Goal: Use online tool/utility: Utilize a website feature to perform a specific function

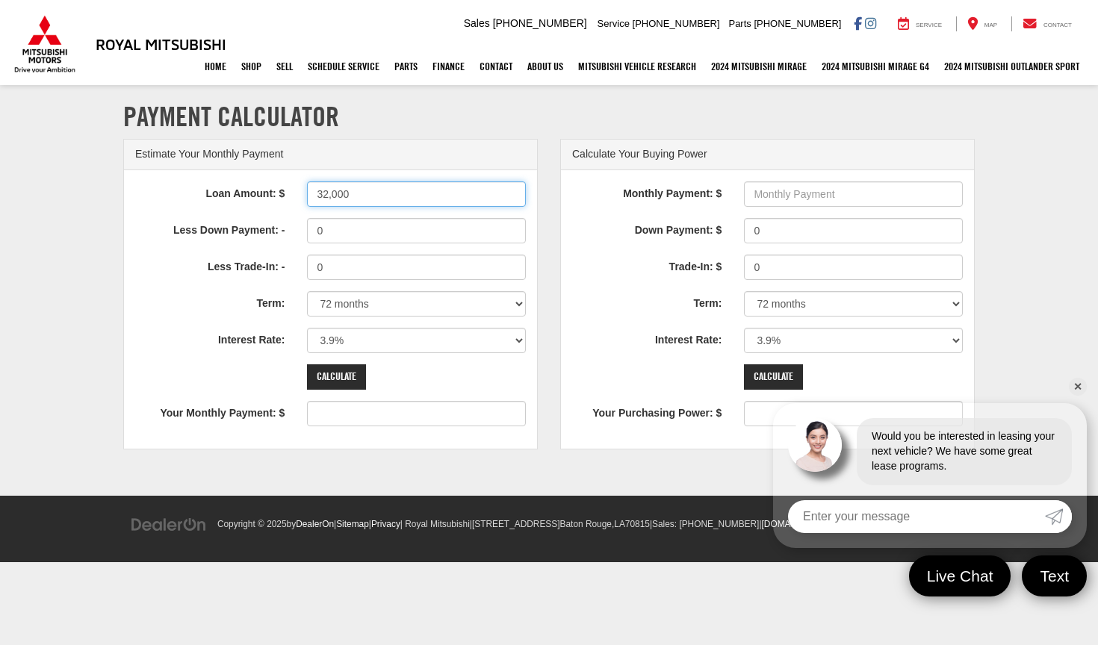
click at [332, 195] on input "32,000" at bounding box center [416, 193] width 219 height 25
type input "32000"
type input "499"
click at [347, 227] on input "0" at bounding box center [416, 230] width 219 height 25
type input "0"
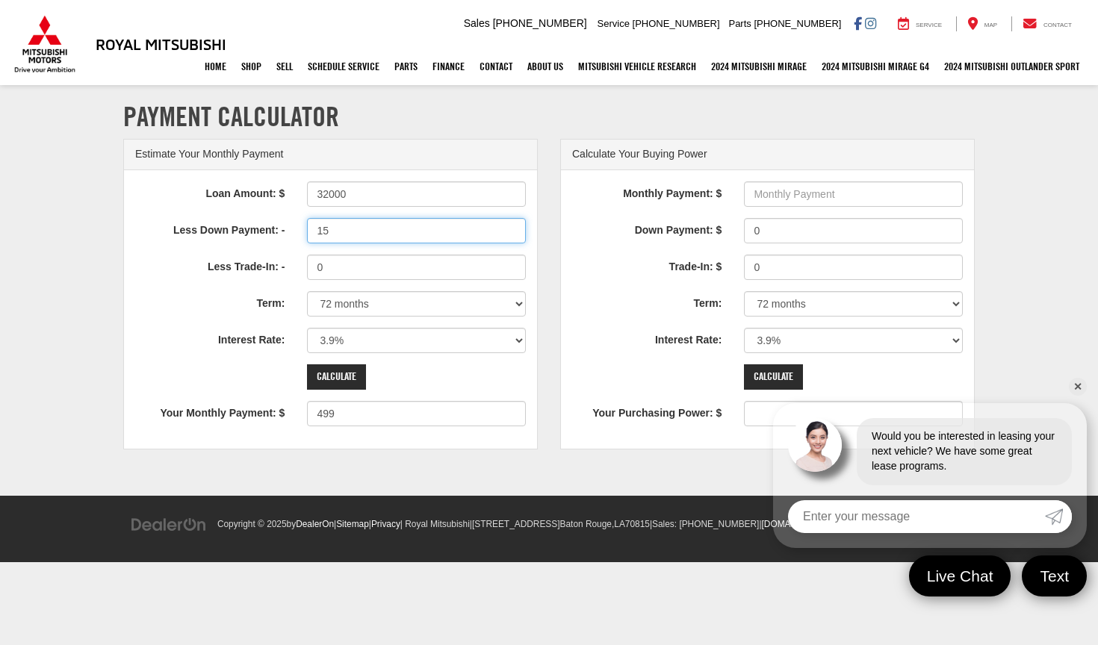
type input "1"
type input "1000"
type input "484"
click at [342, 261] on input "0" at bounding box center [416, 267] width 219 height 25
type input "0"
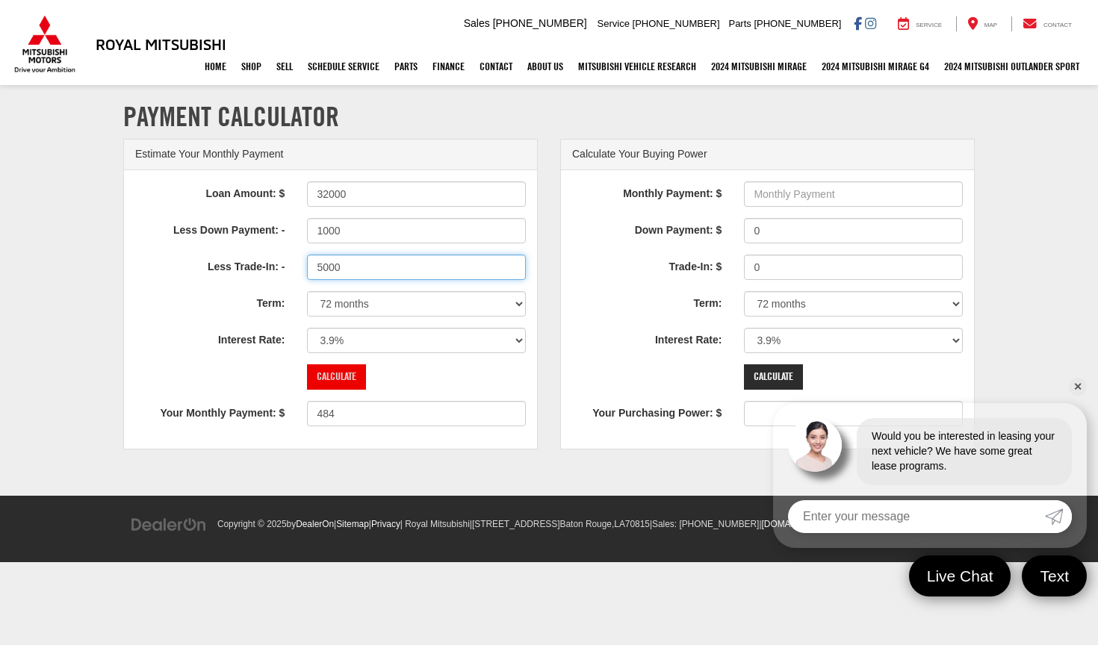
type input "5000"
type input "406"
click at [339, 375] on input "Calculate" at bounding box center [336, 376] width 59 height 25
click at [319, 267] on input "5000" at bounding box center [416, 267] width 219 height 25
type input "15000"
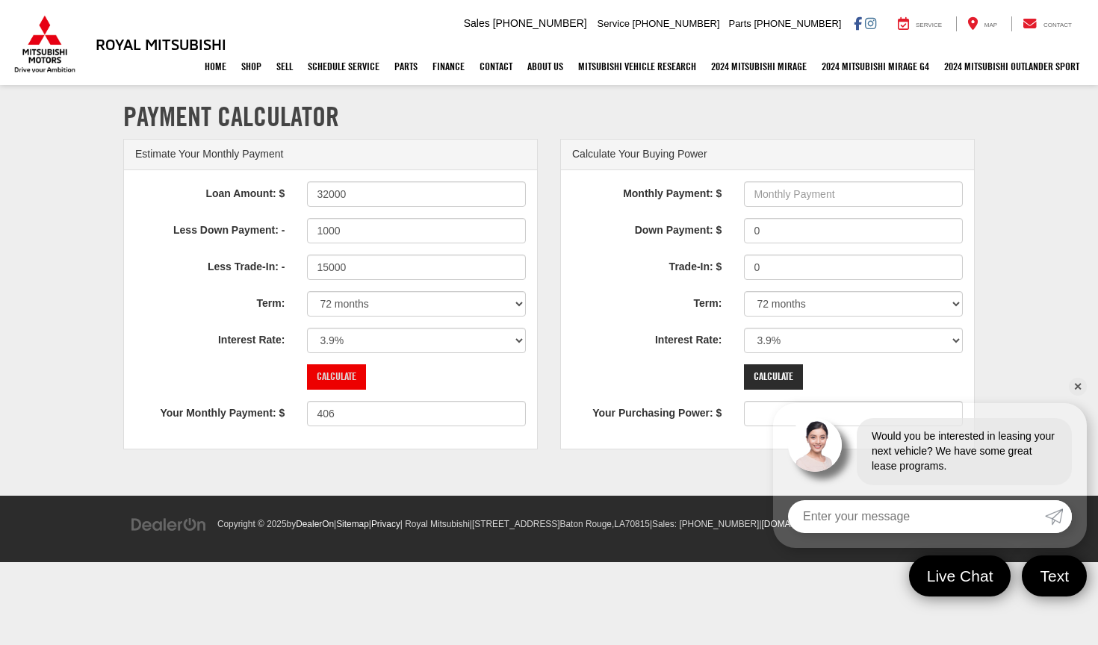
type input "250"
click at [336, 373] on input "Calculate" at bounding box center [336, 376] width 59 height 25
click at [427, 231] on input "1000" at bounding box center [416, 230] width 219 height 25
type input "1"
click at [346, 372] on input "Calculate" at bounding box center [336, 376] width 59 height 25
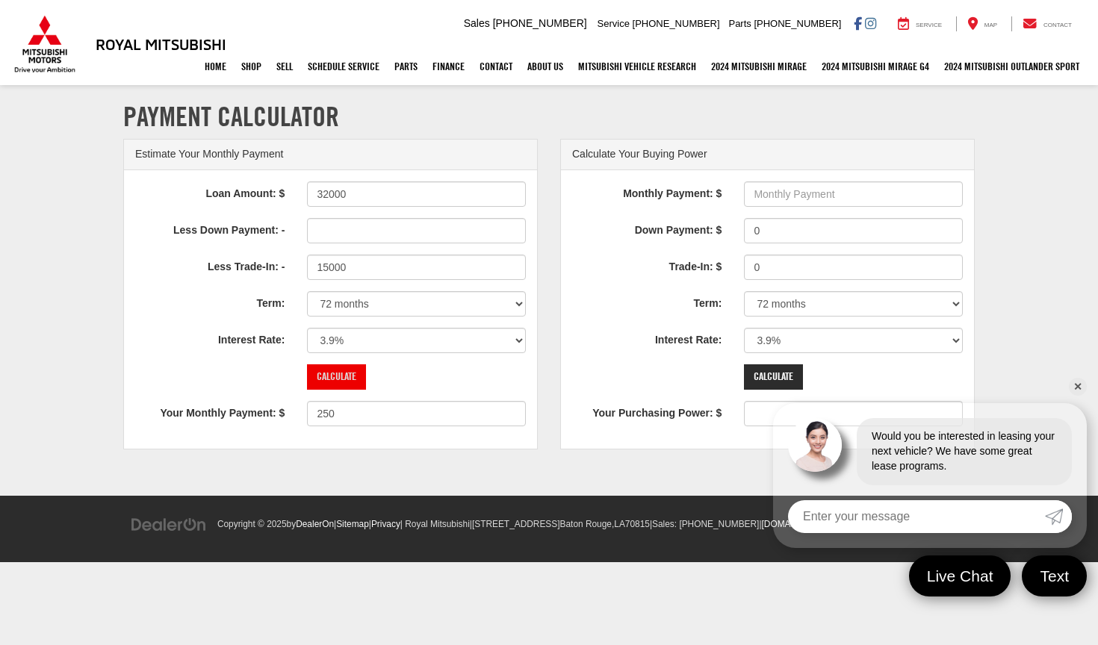
click at [346, 371] on input "Calculate" at bounding box center [336, 376] width 59 height 25
select select "60"
click at [344, 376] on input "Calculate" at bounding box center [336, 376] width 59 height 25
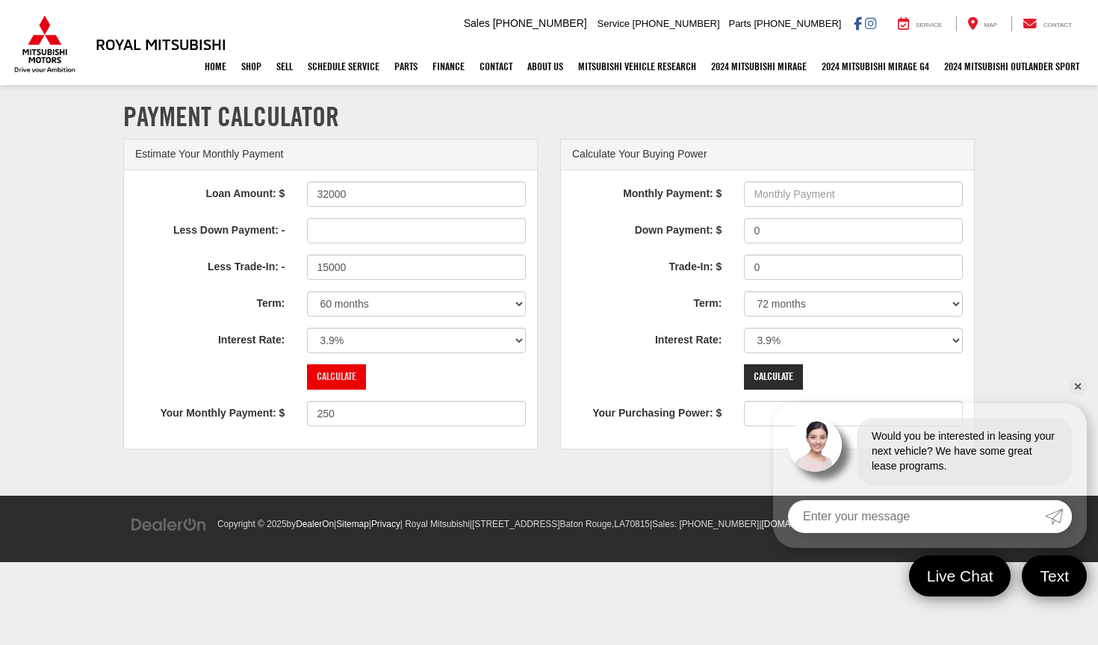
click at [344, 376] on input "Calculate" at bounding box center [336, 376] width 59 height 25
click at [332, 374] on input "Calculate" at bounding box center [336, 376] width 59 height 25
click at [392, 187] on input "32000" at bounding box center [416, 193] width 219 height 25
click at [358, 390] on div "Loan Amount: $ 32000 Less Down Payment: - Less Trade-In: - 15000 Term: 12 month…" at bounding box center [330, 309] width 413 height 279
click at [345, 378] on input "Calculate" at bounding box center [336, 376] width 59 height 25
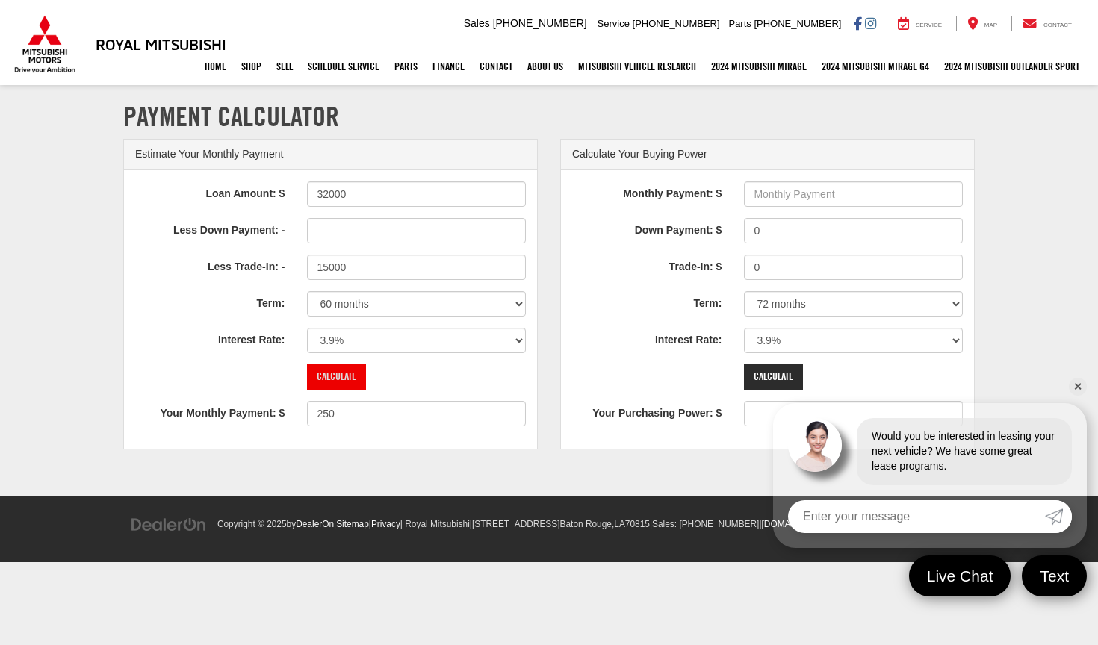
click at [345, 378] on input "Calculate" at bounding box center [336, 376] width 59 height 25
